Goal: Communication & Community: Answer question/provide support

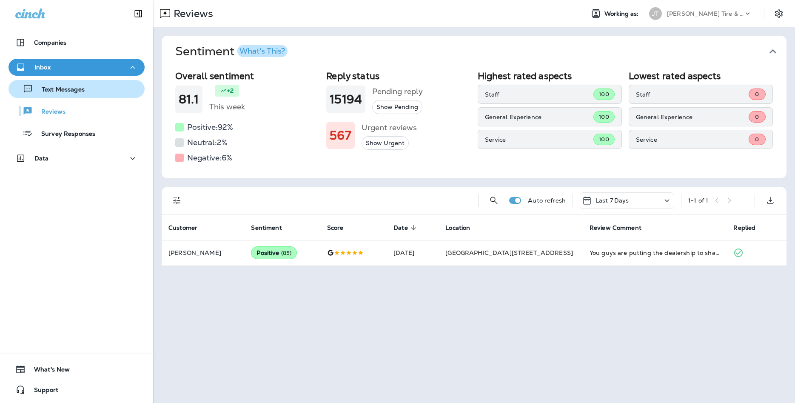
click at [83, 93] on p "Text Messages" at bounding box center [58, 90] width 51 height 8
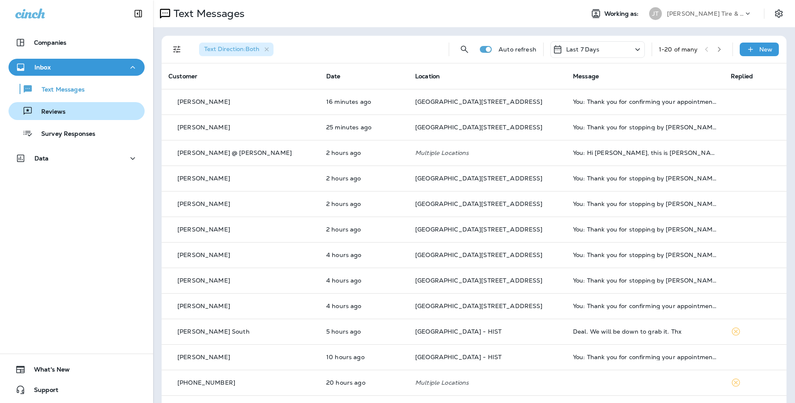
click at [101, 107] on div "Reviews" at bounding box center [76, 111] width 129 height 13
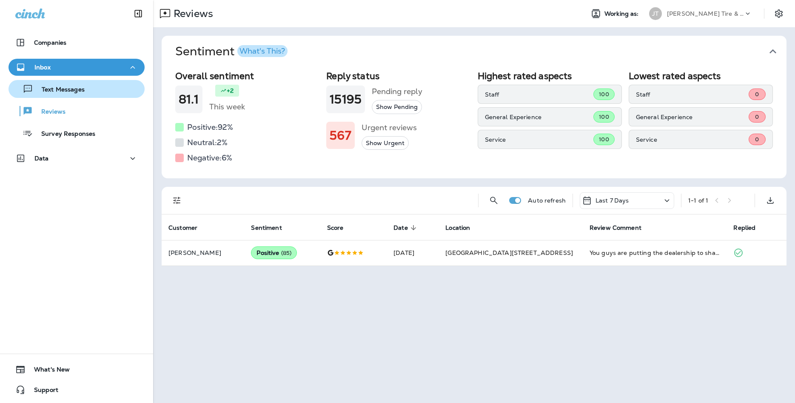
click at [77, 80] on button "Text Messages" at bounding box center [77, 89] width 136 height 18
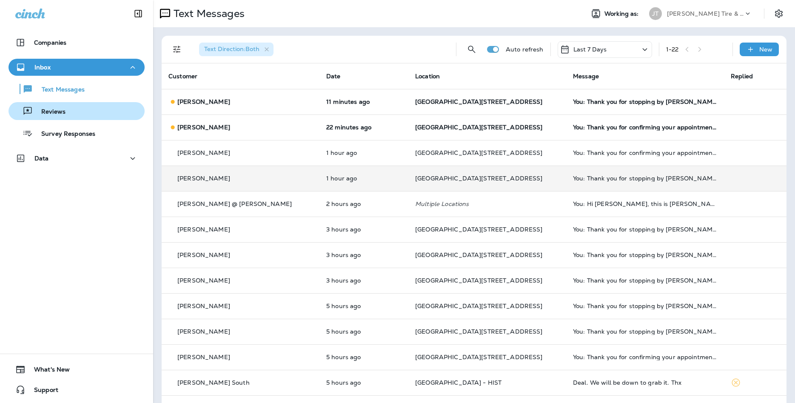
click at [85, 114] on div "Reviews" at bounding box center [76, 111] width 129 height 13
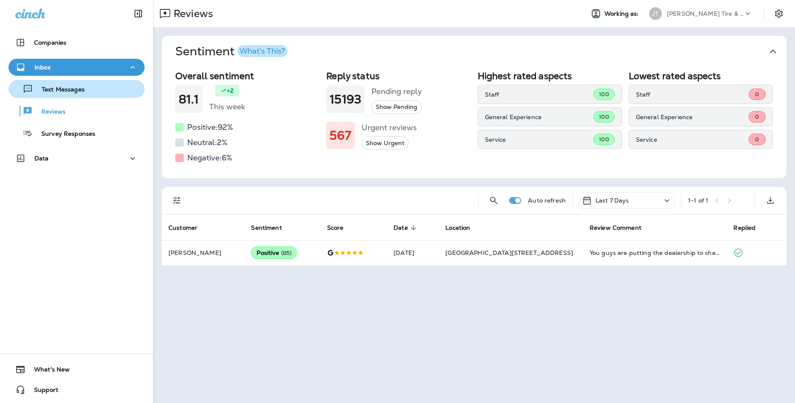
click at [60, 89] on p "Text Messages" at bounding box center [58, 90] width 51 height 8
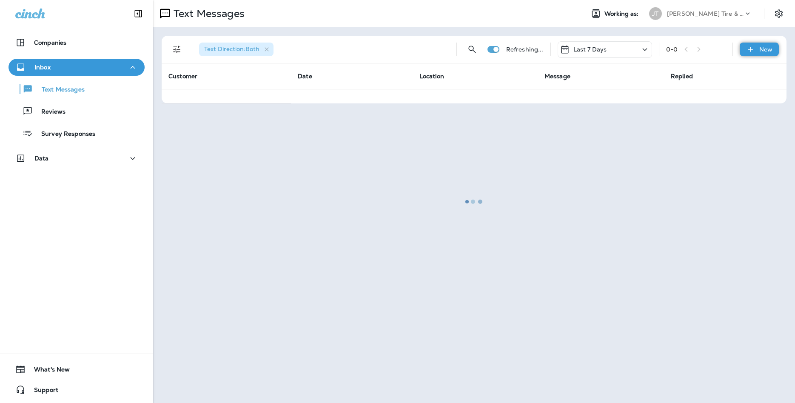
click at [751, 54] on div "New" at bounding box center [759, 50] width 39 height 14
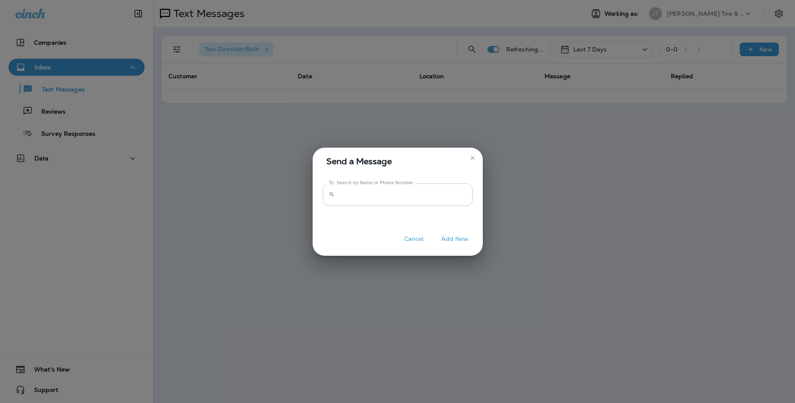
click at [377, 195] on input "To: Search by Name or Phone Number" at bounding box center [405, 194] width 134 height 23
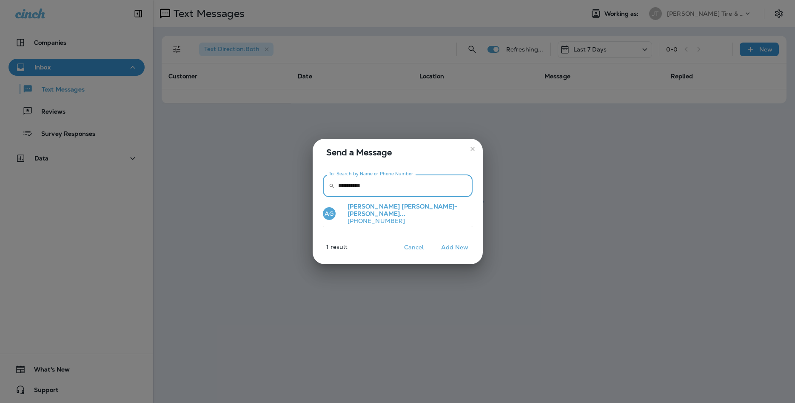
type input "**********"
click at [393, 208] on span "[PERSON_NAME]-[PERSON_NAME]..." at bounding box center [403, 210] width 110 height 15
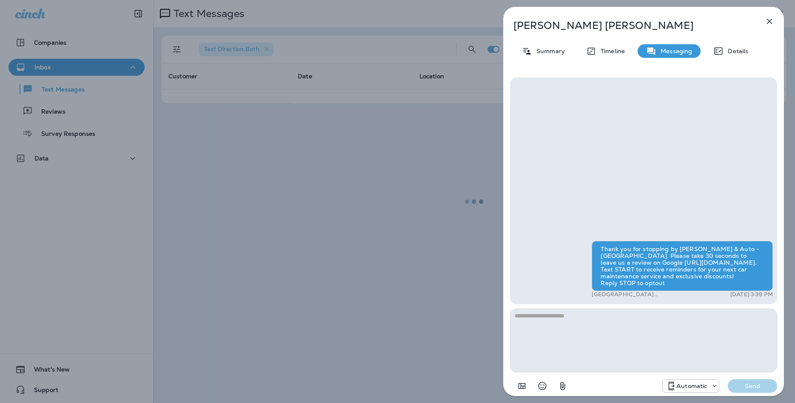
click at [702, 388] on p "Automatic" at bounding box center [692, 386] width 31 height 7
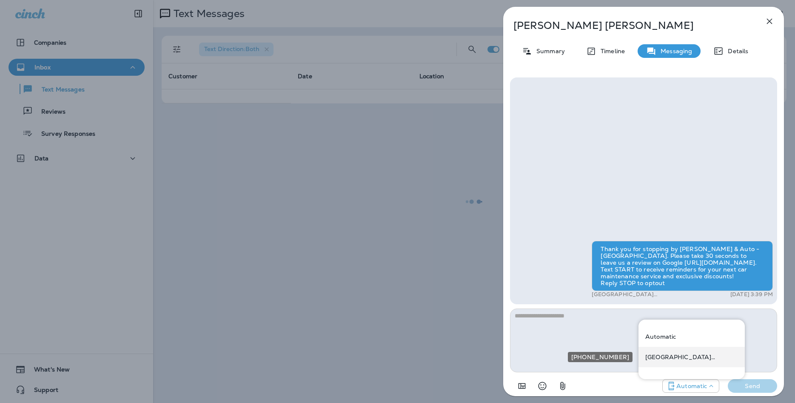
click at [692, 361] on div "[GEOGRAPHIC_DATA][STREET_ADDRESS] ([STREET_ADDRESS])" at bounding box center [692, 357] width 106 height 20
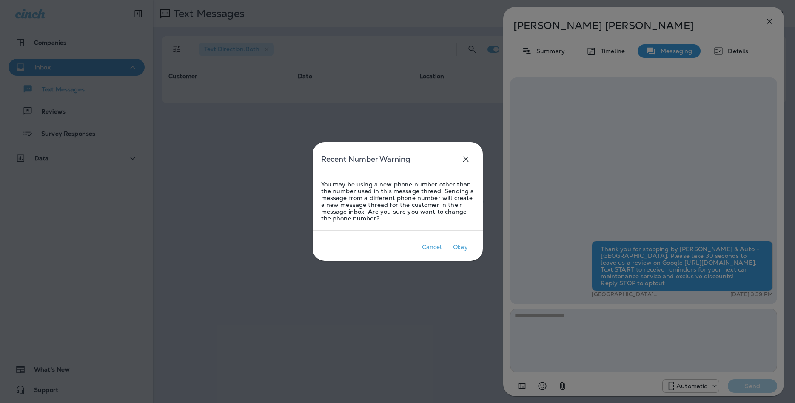
click at [578, 315] on div at bounding box center [397, 201] width 795 height 403
click at [453, 249] on p "Okay" at bounding box center [461, 247] width 18 height 10
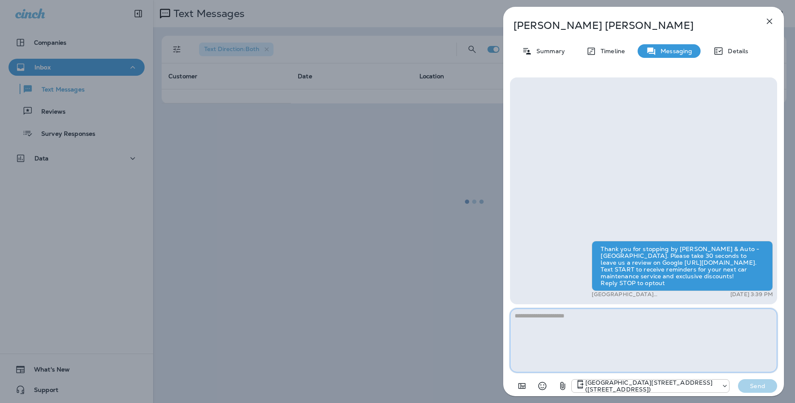
click at [594, 342] on textarea at bounding box center [643, 341] width 267 height 64
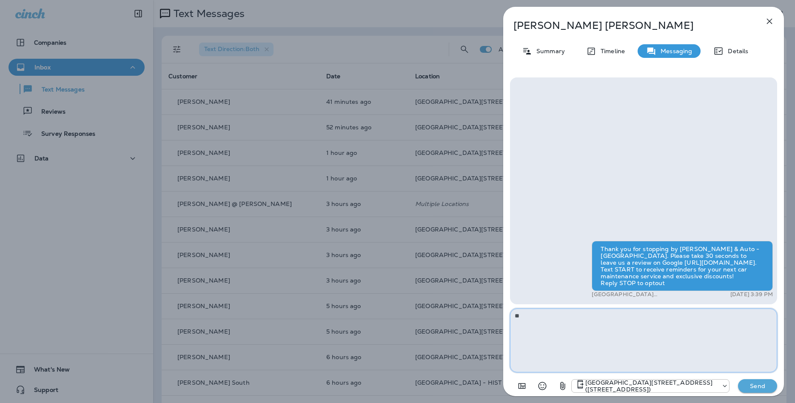
type textarea "*"
type textarea "**********"
click at [752, 381] on button "Send" at bounding box center [757, 386] width 39 height 14
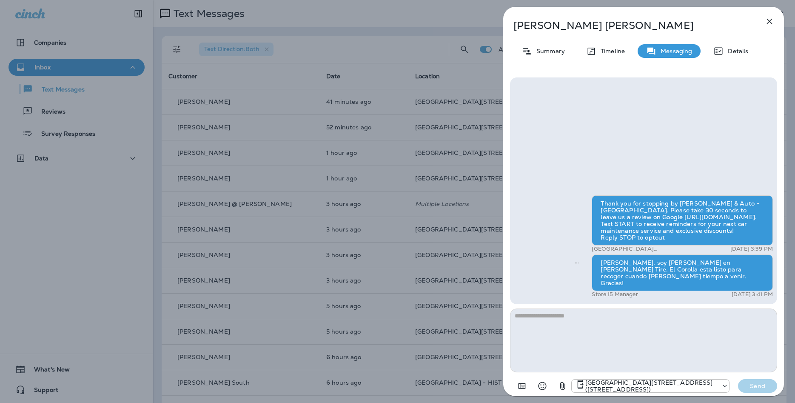
click at [308, 170] on div "[PERSON_NAME] Summary Timeline Messaging Details Thank you for stopping by [PER…" at bounding box center [397, 201] width 795 height 403
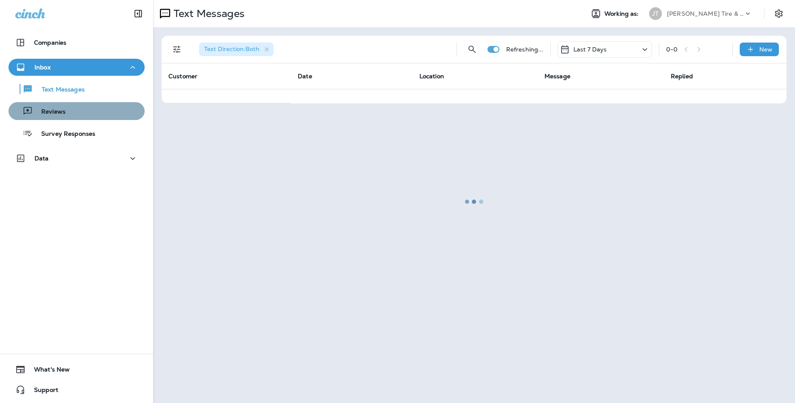
click at [101, 117] on div "Reviews" at bounding box center [76, 111] width 129 height 13
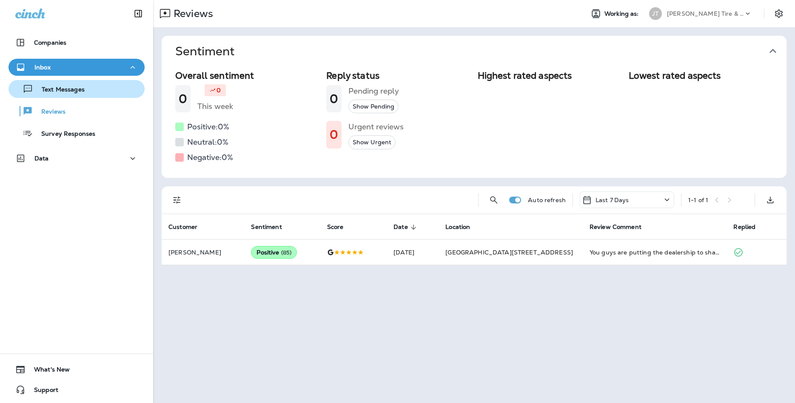
click at [87, 95] on div "Text Messages" at bounding box center [76, 89] width 129 height 13
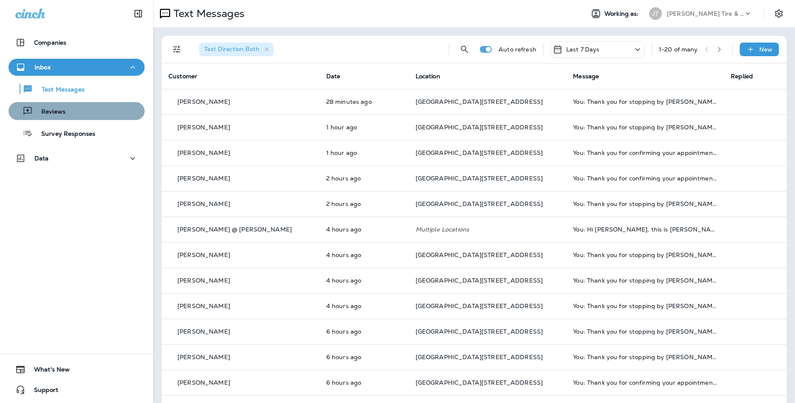
click at [55, 114] on div "Reviews" at bounding box center [39, 111] width 54 height 13
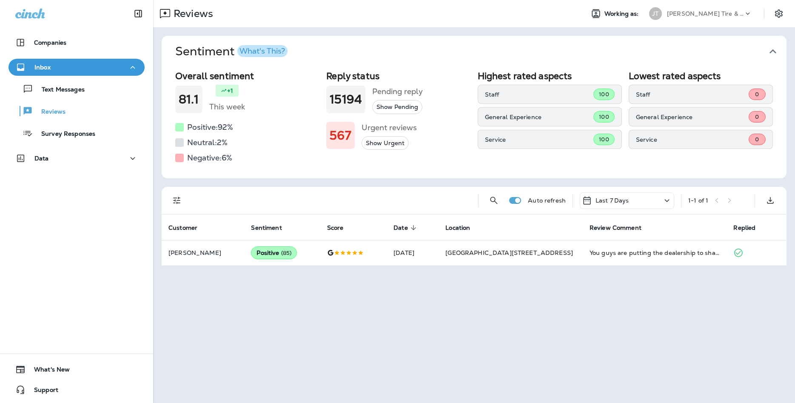
click at [94, 99] on div "Text Messages Reviews Survey Responses" at bounding box center [77, 109] width 136 height 66
click at [92, 98] on div "Text Messages Reviews Survey Responses" at bounding box center [77, 109] width 136 height 66
click at [86, 95] on button "Text Messages" at bounding box center [77, 89] width 136 height 18
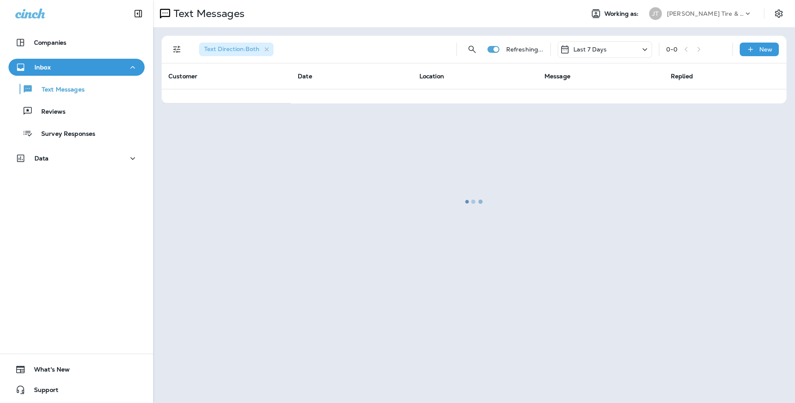
click at [761, 42] on div at bounding box center [474, 201] width 641 height 401
click at [766, 44] on div "New" at bounding box center [759, 50] width 39 height 14
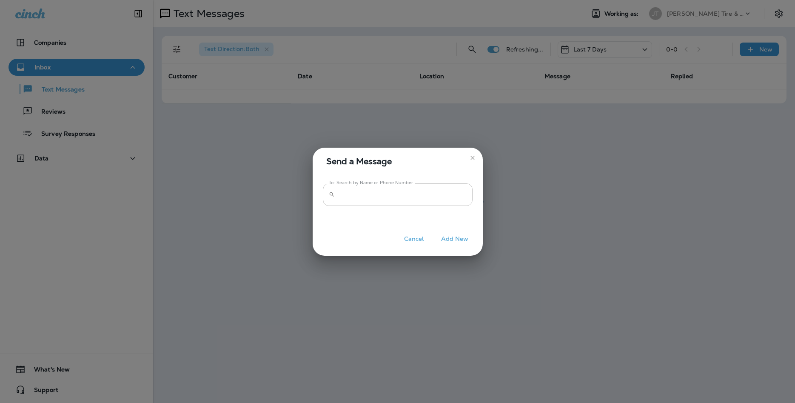
click at [462, 189] on input "To: Search by Name or Phone Number" at bounding box center [405, 194] width 134 height 23
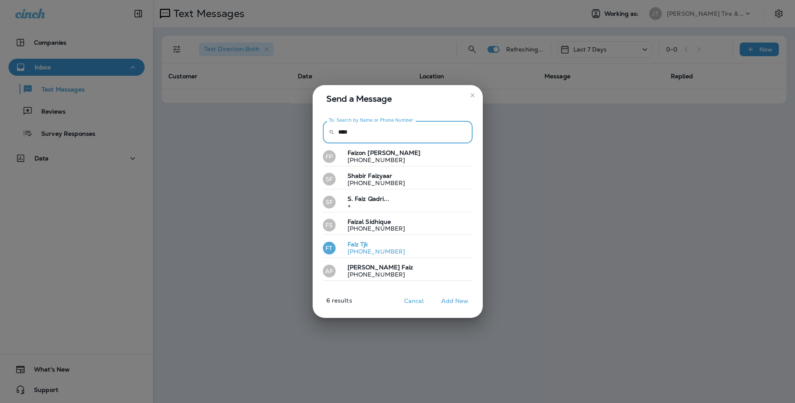
type input "****"
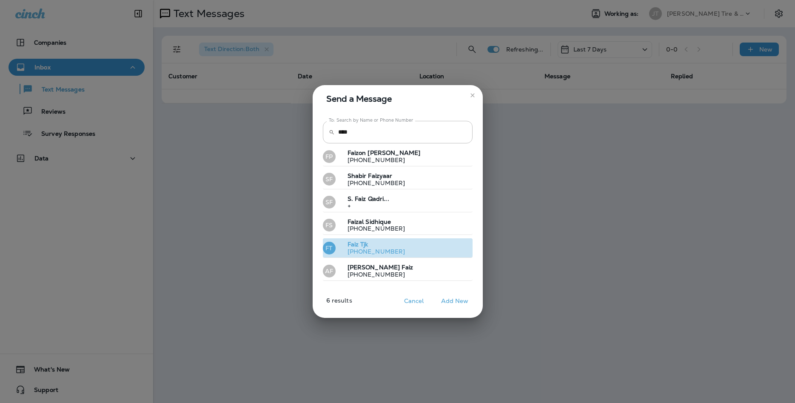
click at [390, 241] on button "FT Faiz Tjk +14028120007" at bounding box center [398, 248] width 150 height 20
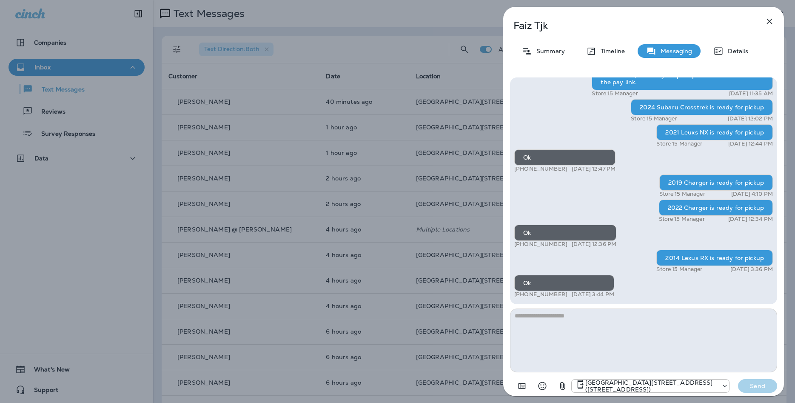
click at [701, 348] on textarea at bounding box center [643, 341] width 267 height 64
type textarea "**********"
click at [758, 383] on p "Send" at bounding box center [758, 386] width 36 height 8
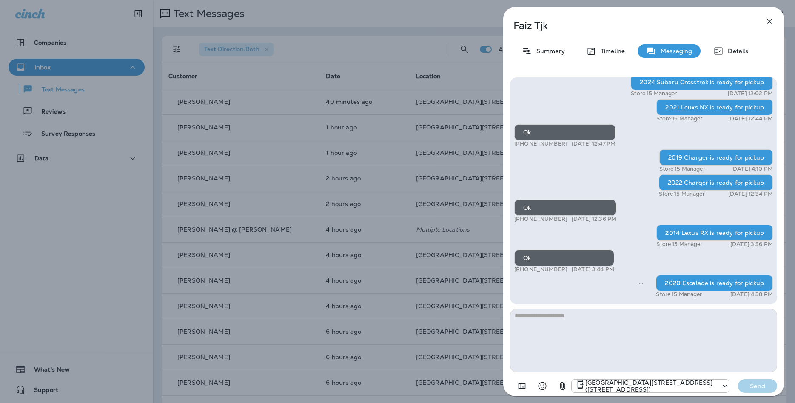
click at [774, 17] on icon "button" at bounding box center [770, 21] width 10 height 10
